Goal: Find contact information: Obtain details needed to contact an individual or organization

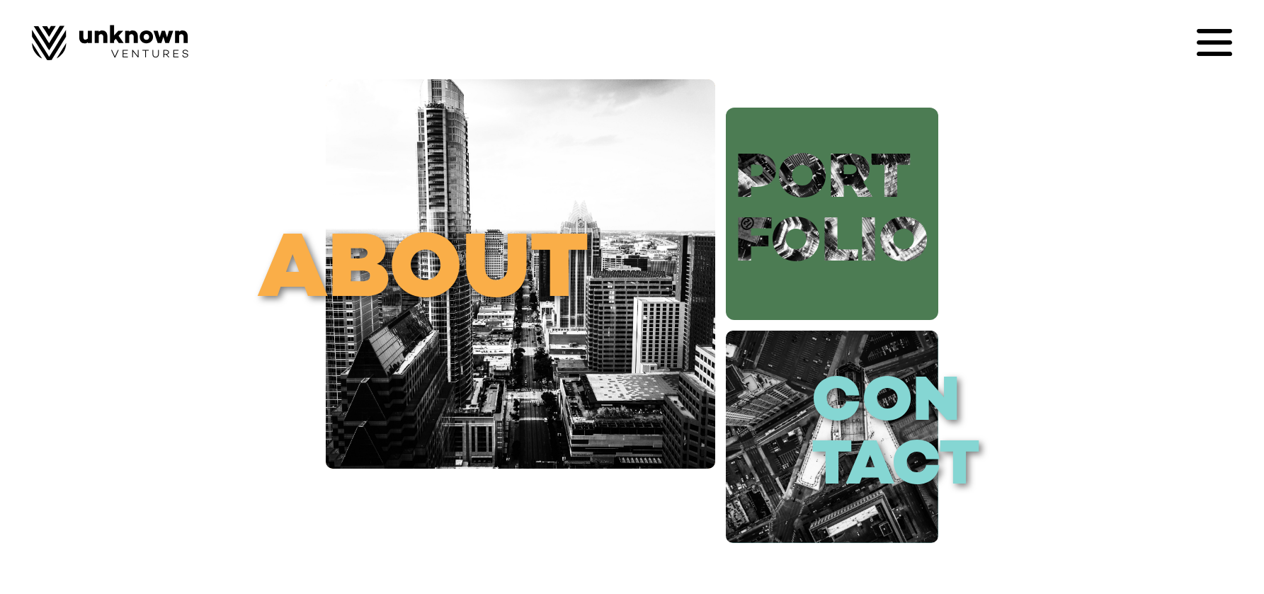
click at [869, 231] on link "port folio" at bounding box center [832, 214] width 212 height 212
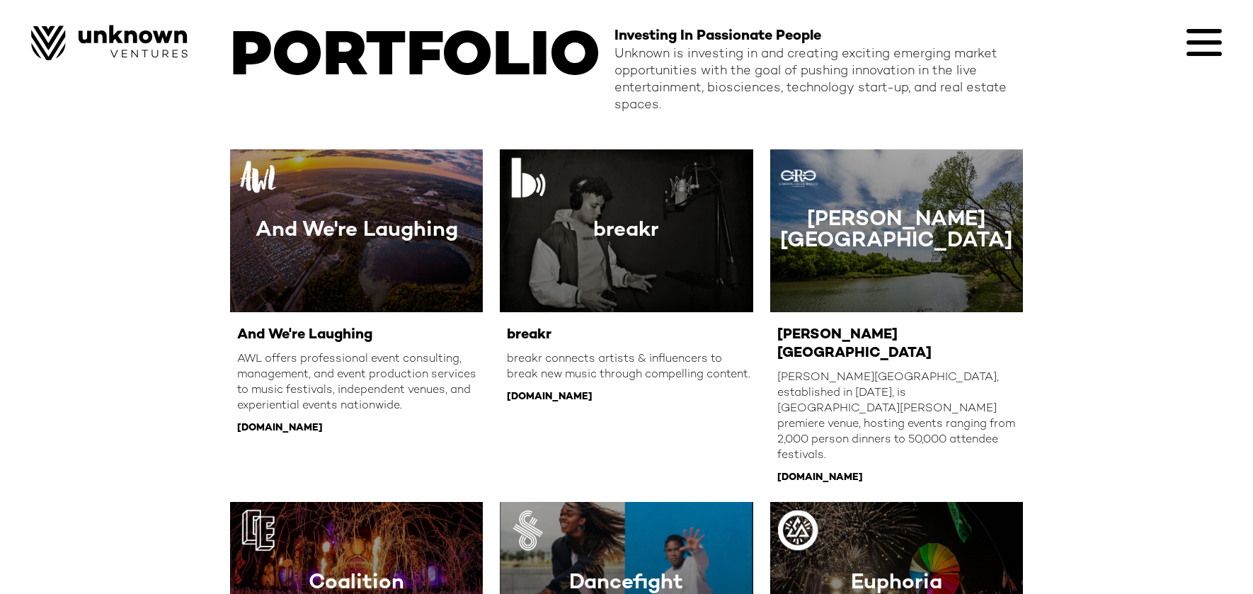
scroll to position [80, 0]
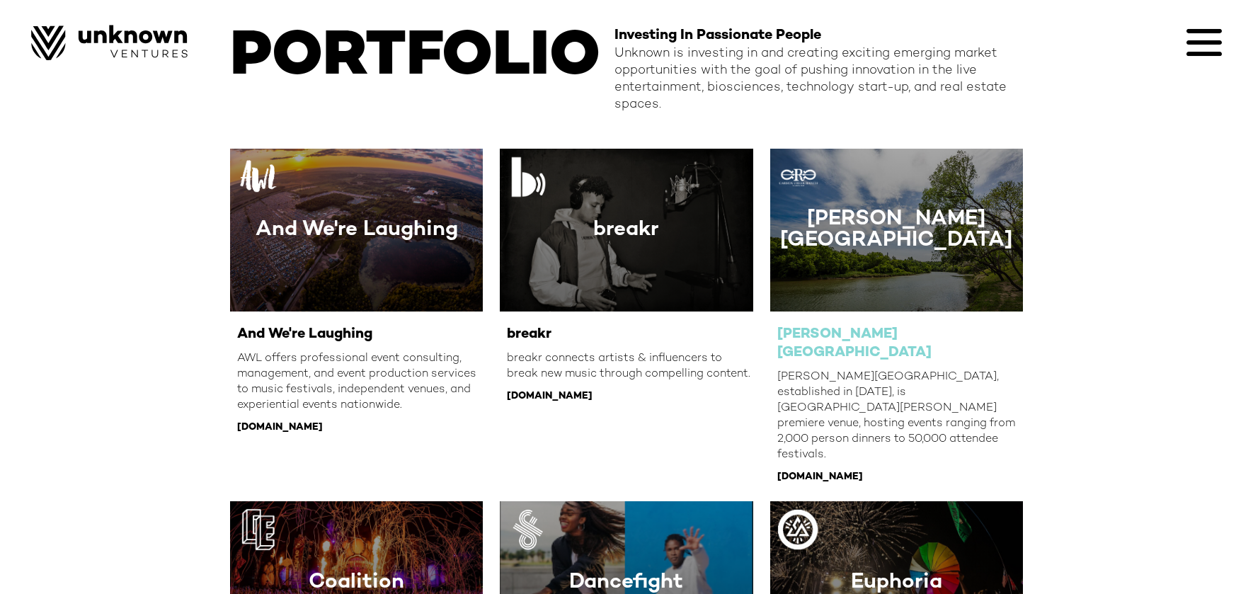
click at [920, 239] on div "Carson Creek Ranch" at bounding box center [896, 230] width 233 height 42
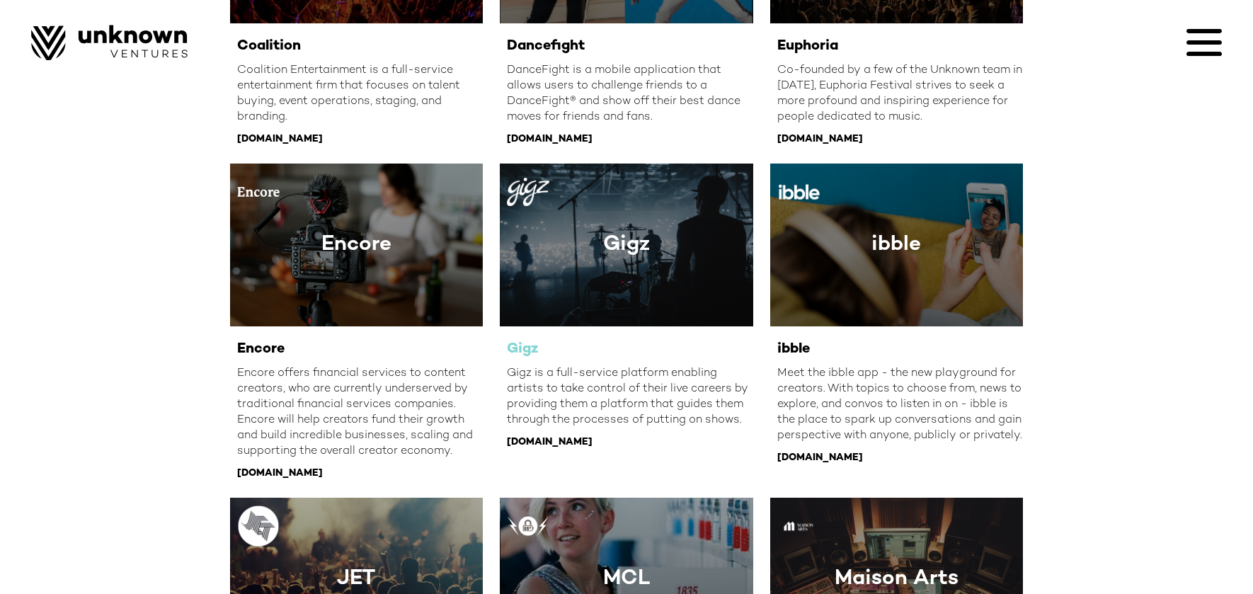
scroll to position [781, 0]
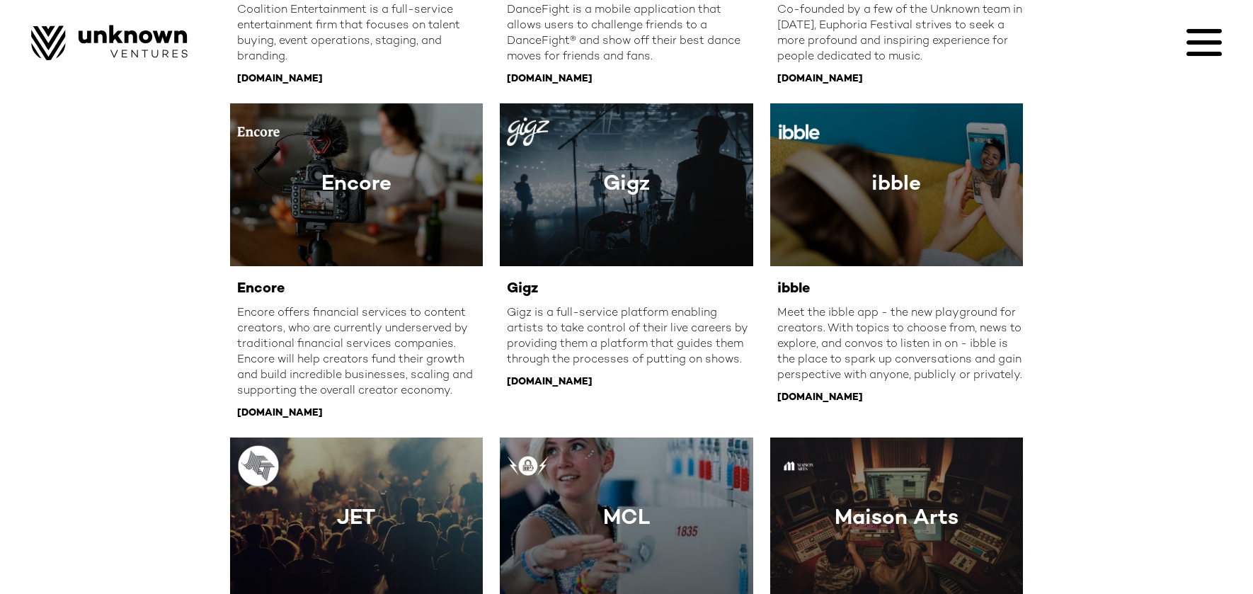
click at [142, 47] on img at bounding box center [109, 42] width 156 height 35
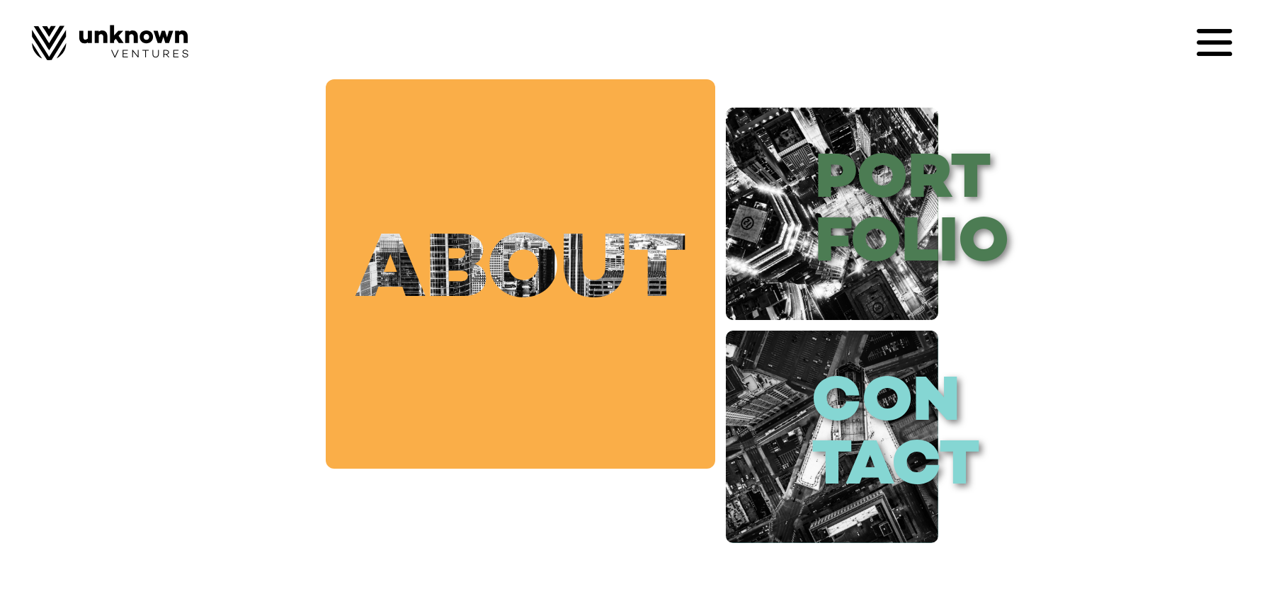
click at [596, 264] on link "about" at bounding box center [520, 273] width 389 height 389
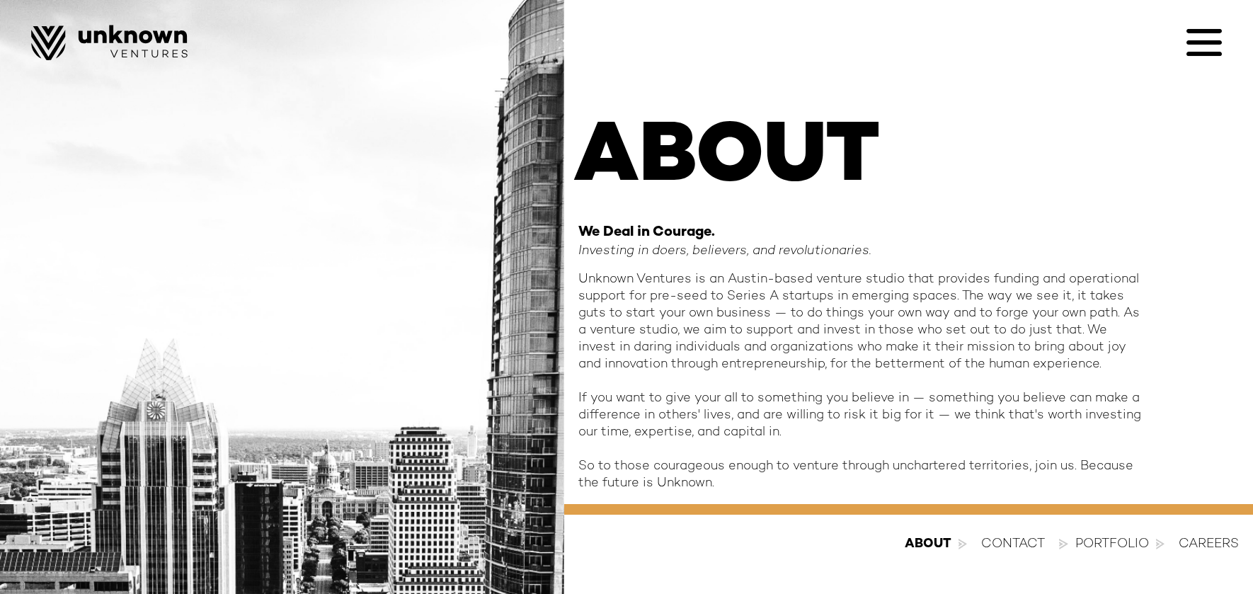
scroll to position [34, 0]
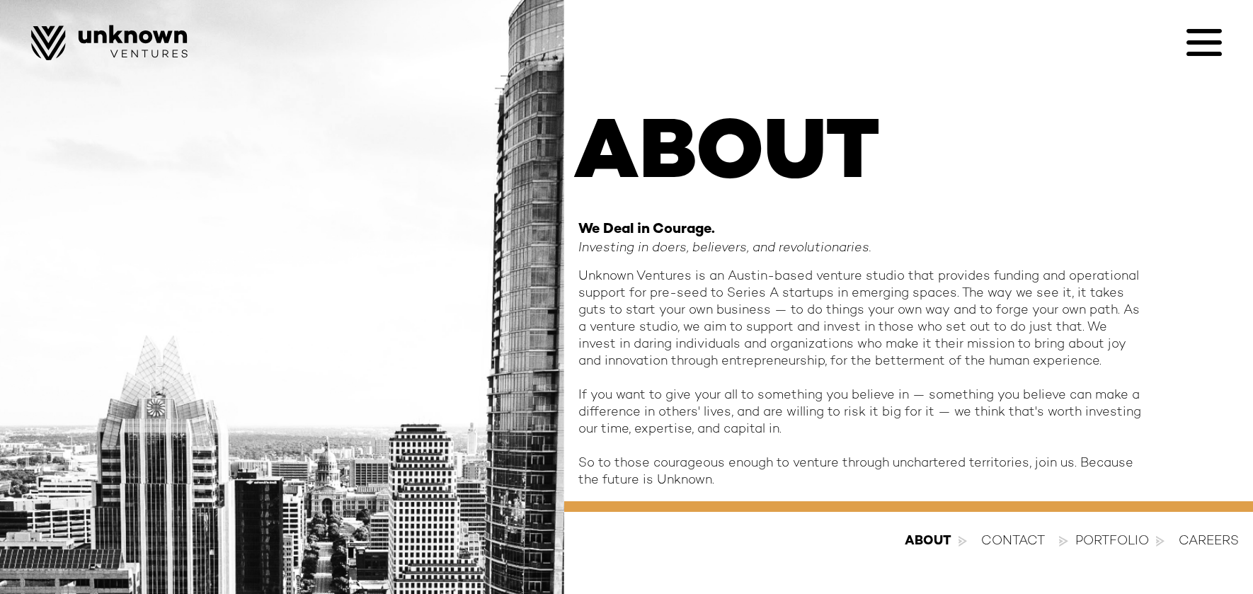
click at [1021, 540] on div "contact" at bounding box center [1013, 541] width 64 height 17
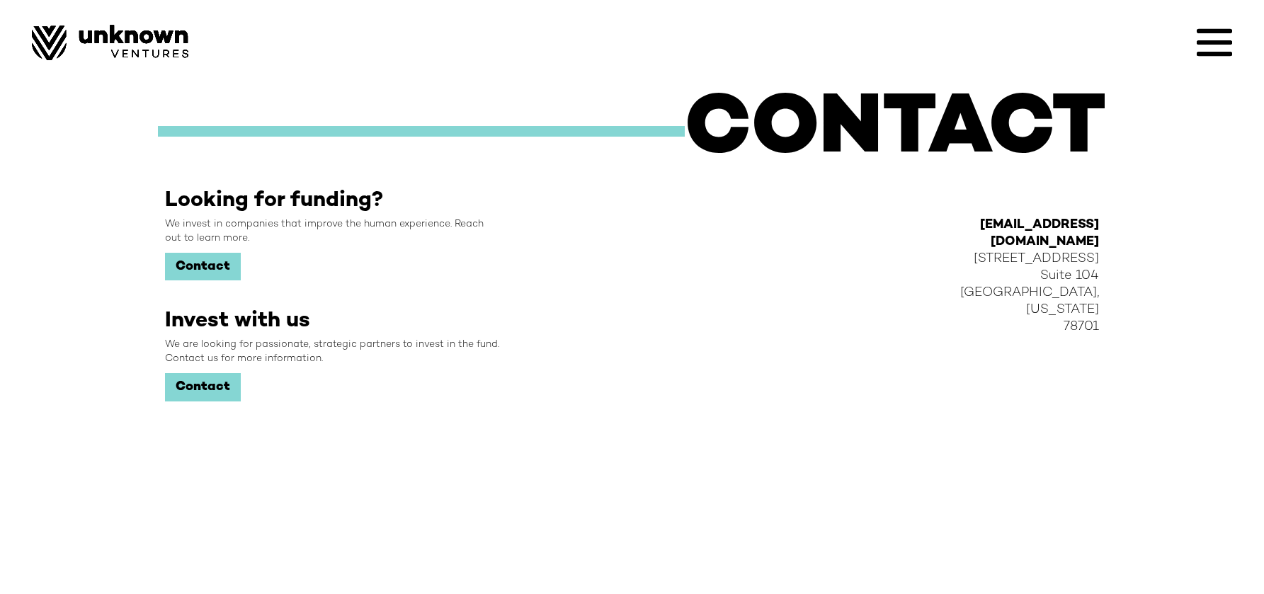
click at [207, 268] on link "Contact" at bounding box center [203, 267] width 76 height 28
click at [1208, 32] on icon at bounding box center [1213, 31] width 35 height 4
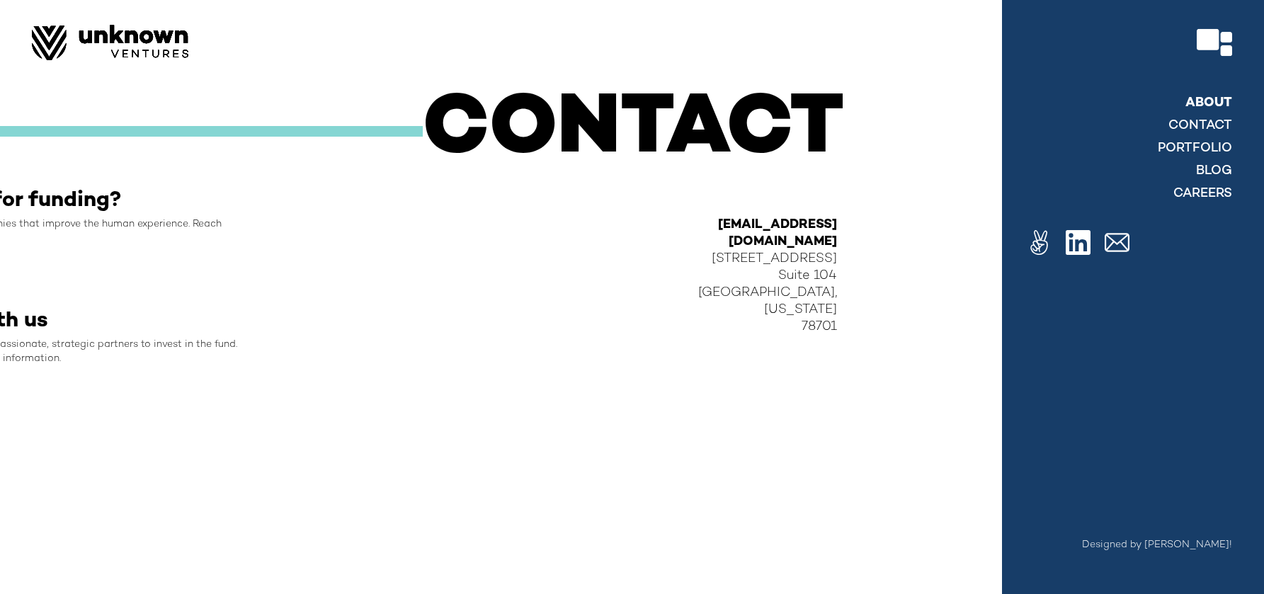
click at [1197, 104] on link "About" at bounding box center [1208, 103] width 47 height 17
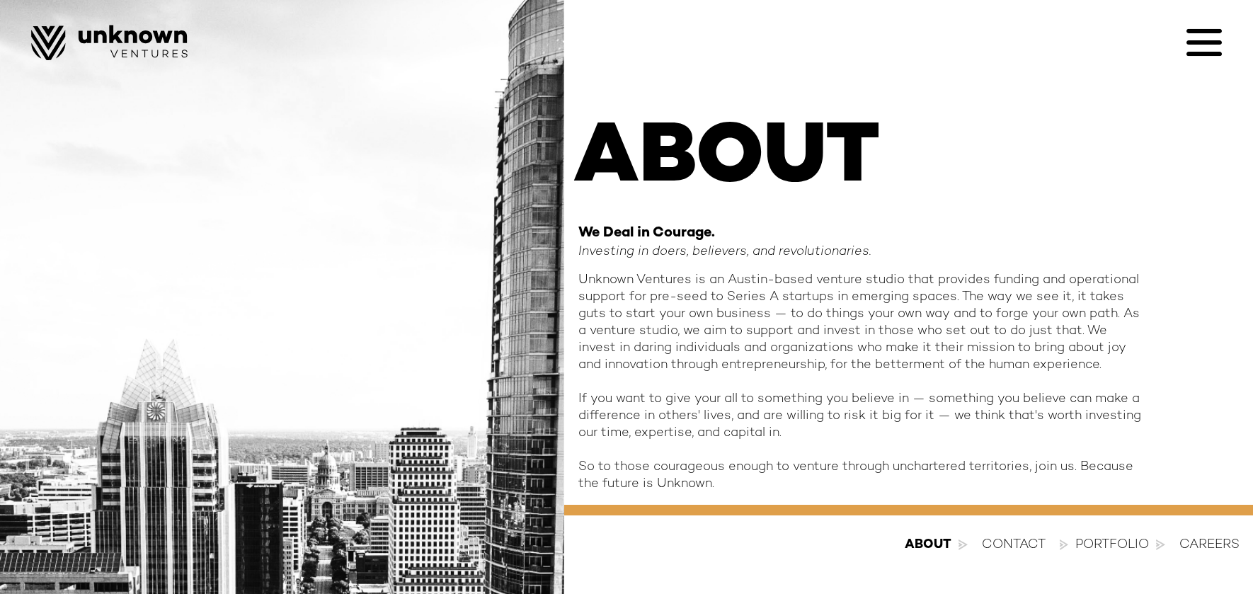
scroll to position [34, 0]
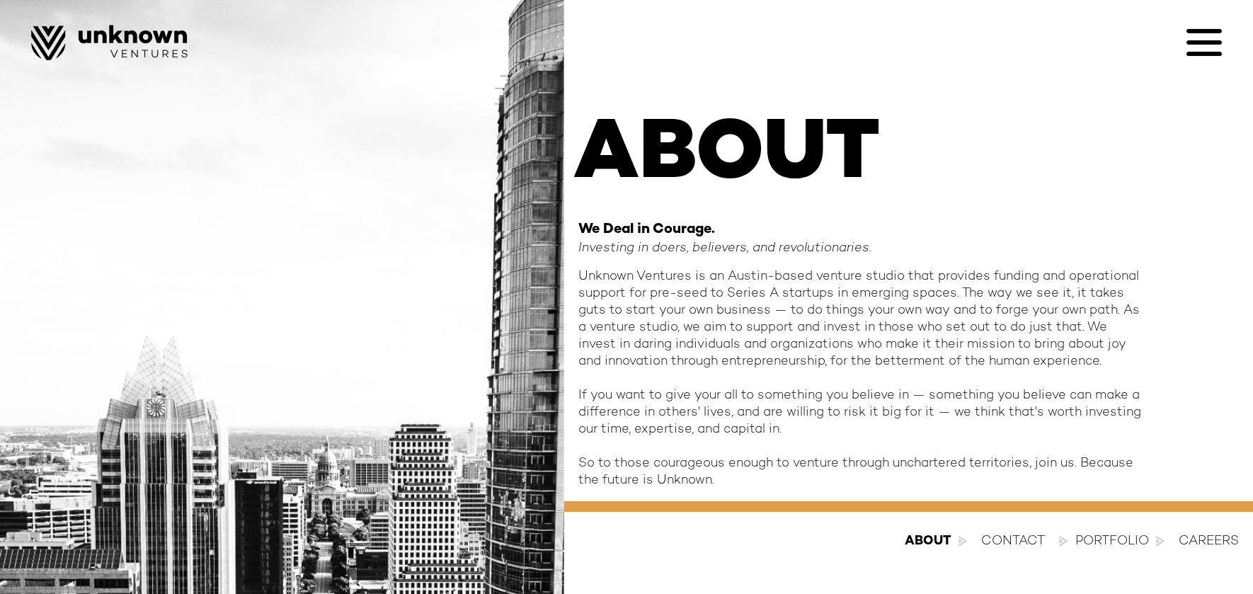
click at [1199, 37] on icon at bounding box center [1203, 42] width 35 height 35
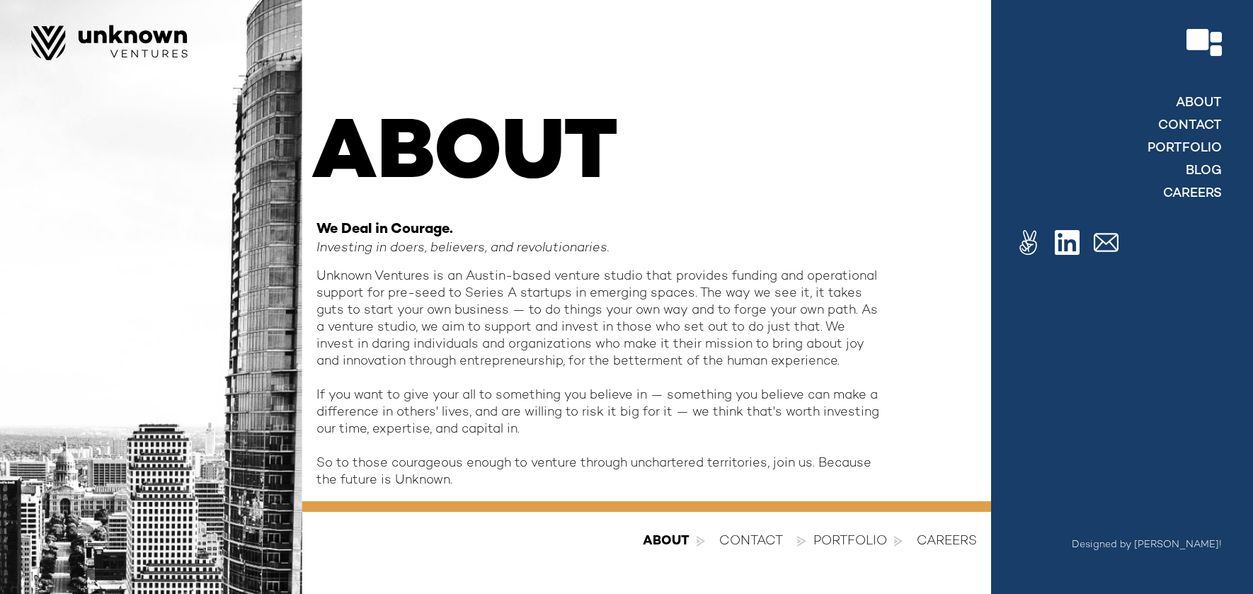
click at [718, 153] on div at bounding box center [626, 297] width 1253 height 594
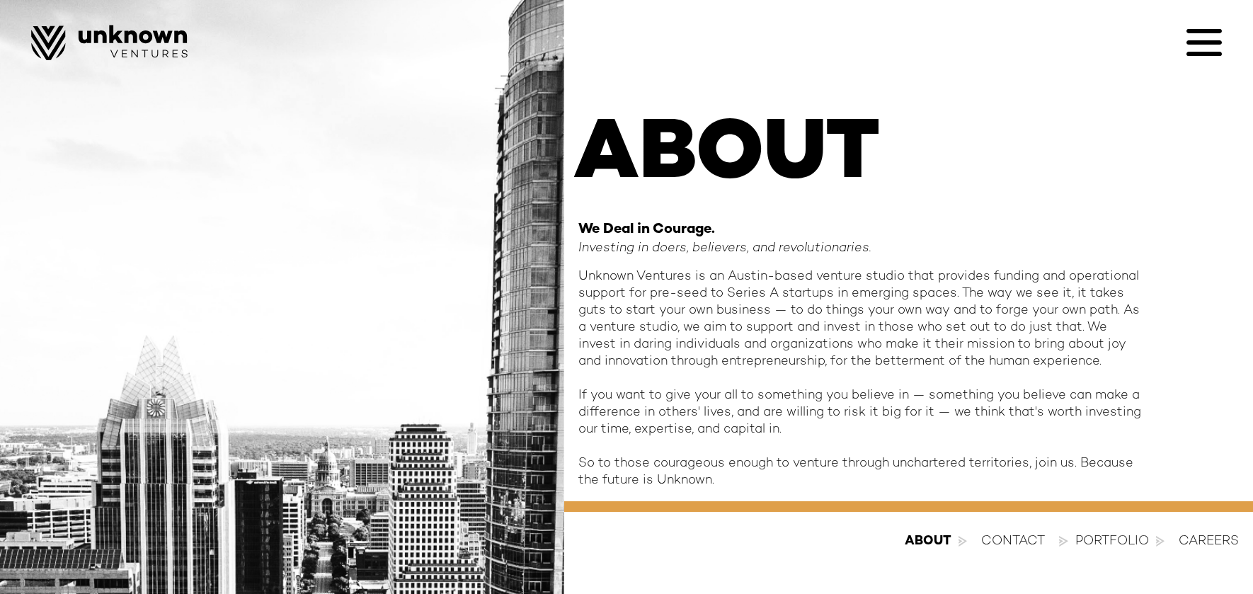
click at [1202, 27] on icon at bounding box center [1203, 42] width 35 height 35
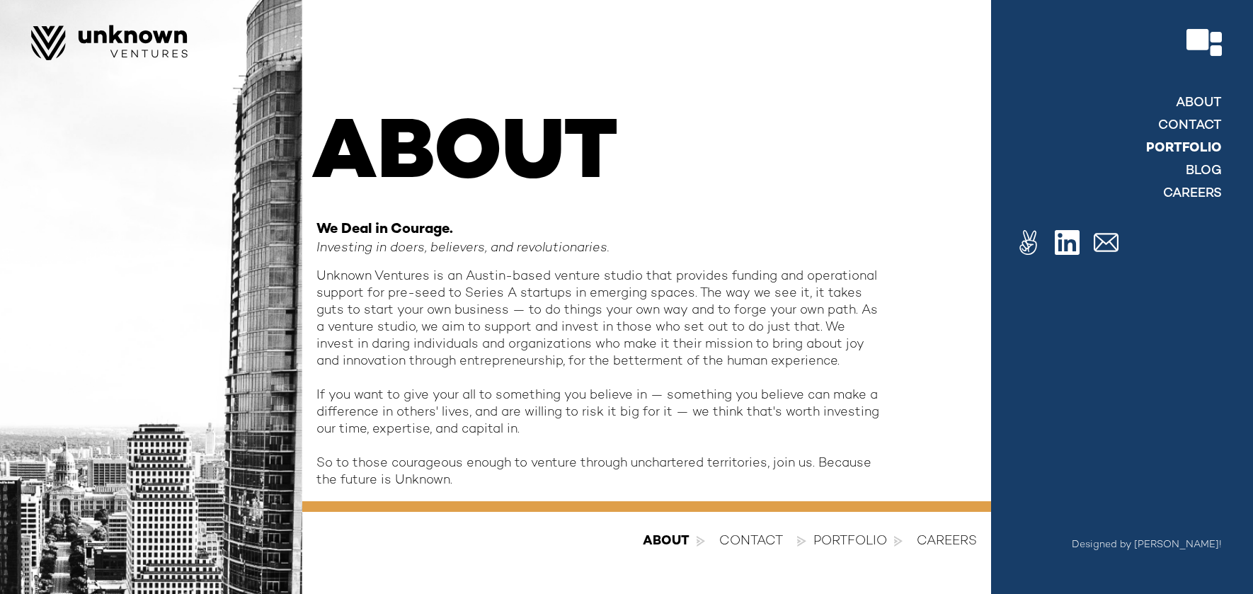
click at [1162, 147] on link "Portfolio" at bounding box center [1184, 148] width 76 height 17
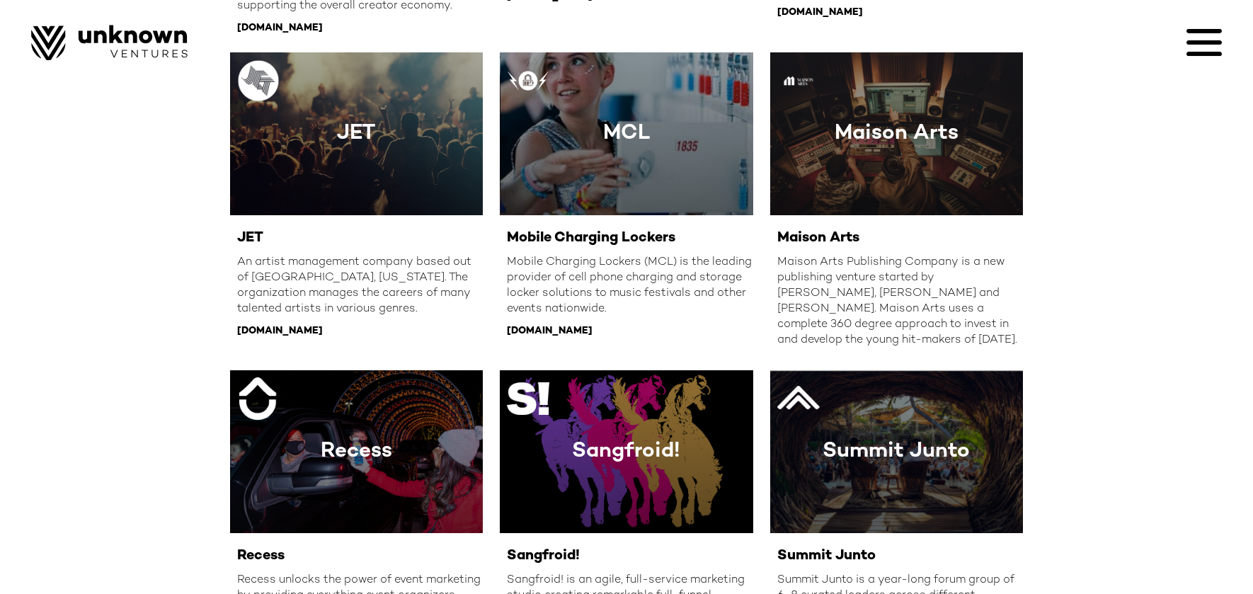
scroll to position [1191, 0]
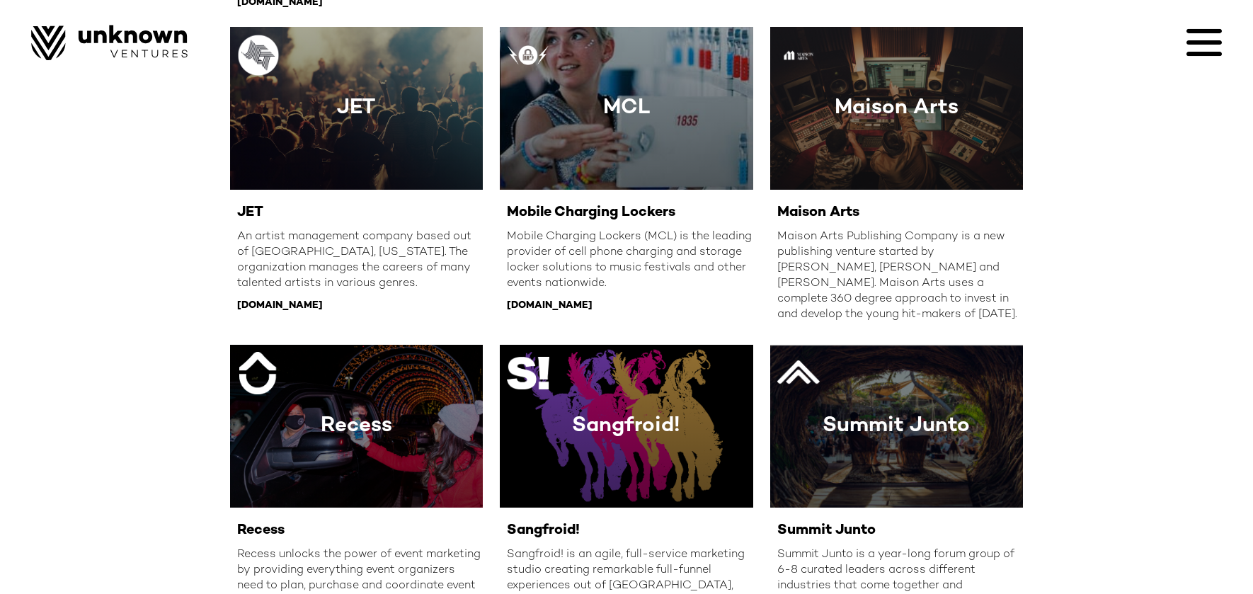
click at [1200, 33] on icon at bounding box center [1203, 42] width 35 height 35
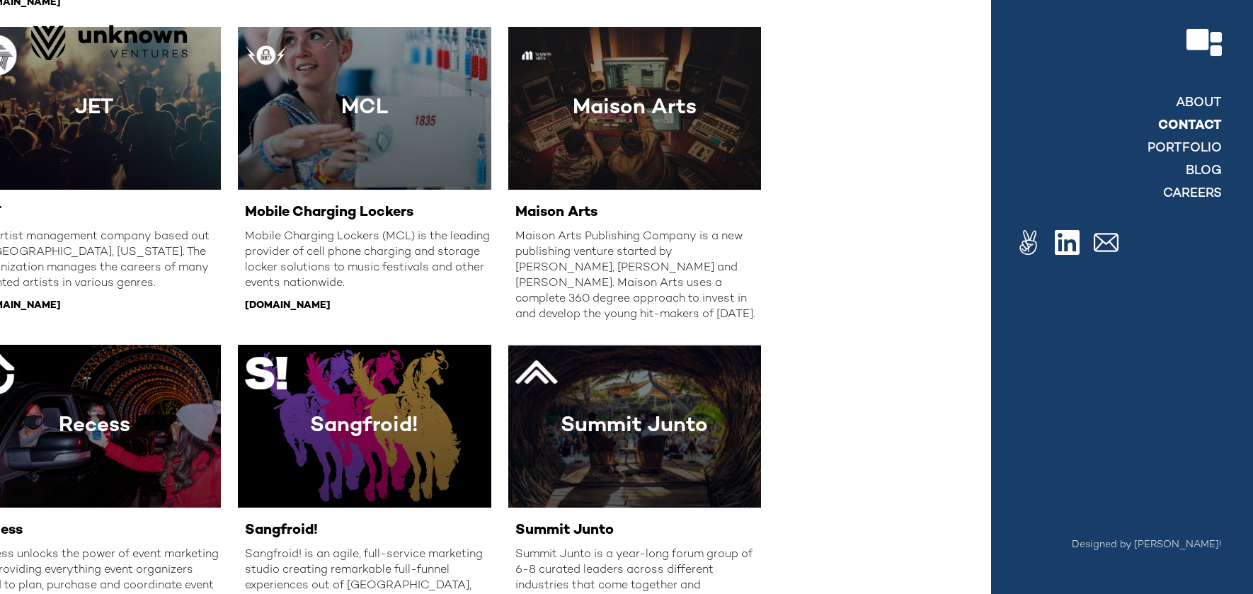
click at [1184, 120] on link "contact" at bounding box center [1190, 126] width 64 height 17
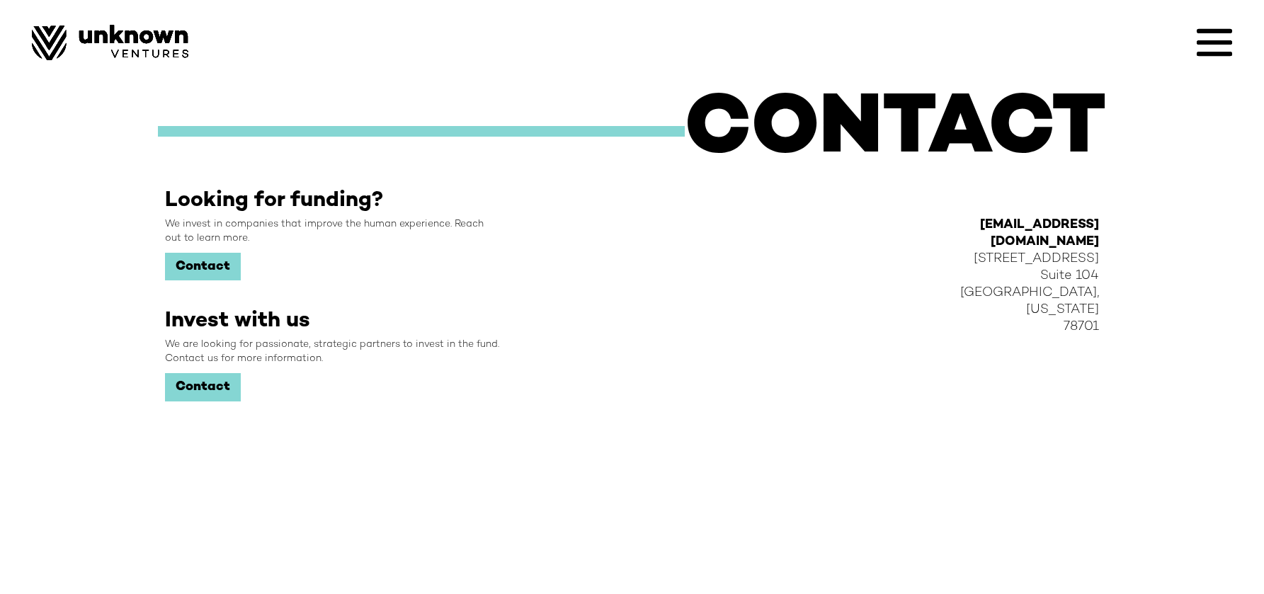
click at [217, 263] on link "Contact" at bounding box center [203, 267] width 76 height 28
click at [1068, 224] on strong "[EMAIL_ADDRESS][DOMAIN_NAME]" at bounding box center [1039, 233] width 119 height 30
